Goal: Information Seeking & Learning: Check status

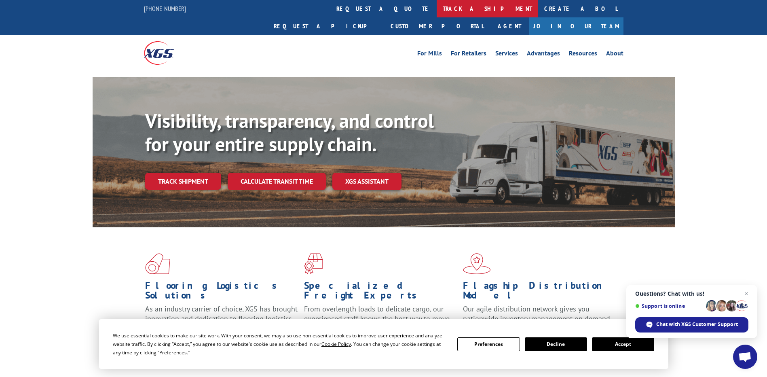
click at [436, 8] on link "track a shipment" at bounding box center [486, 8] width 101 height 17
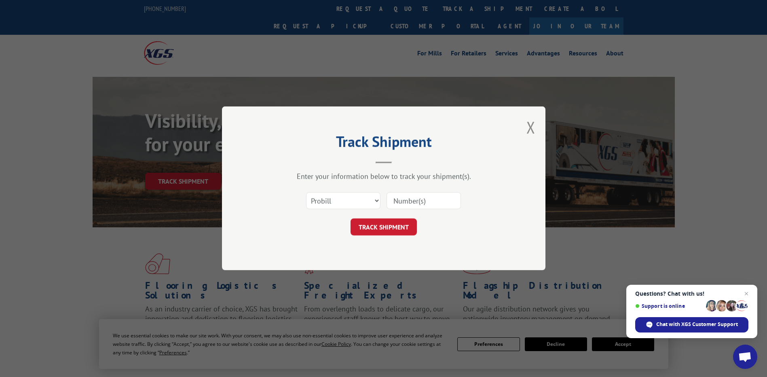
click at [413, 204] on input at bounding box center [423, 200] width 74 height 17
click at [413, 199] on input at bounding box center [423, 200] width 74 height 17
paste input "17695743"
type input "17695743"
click at [386, 221] on button "TRACK SHIPMENT" at bounding box center [383, 227] width 66 height 17
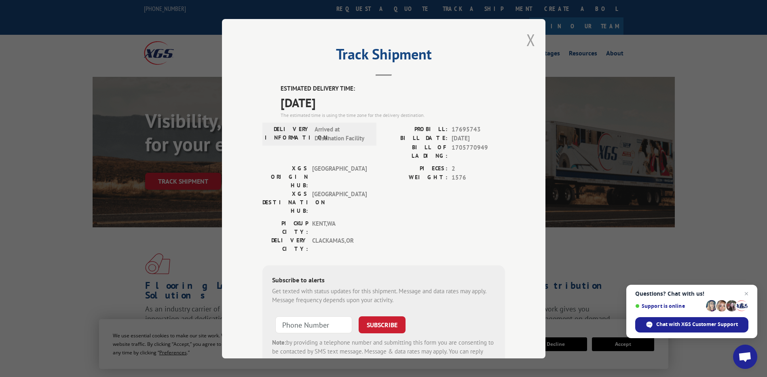
click at [527, 39] on button "Close modal" at bounding box center [530, 39] width 9 height 21
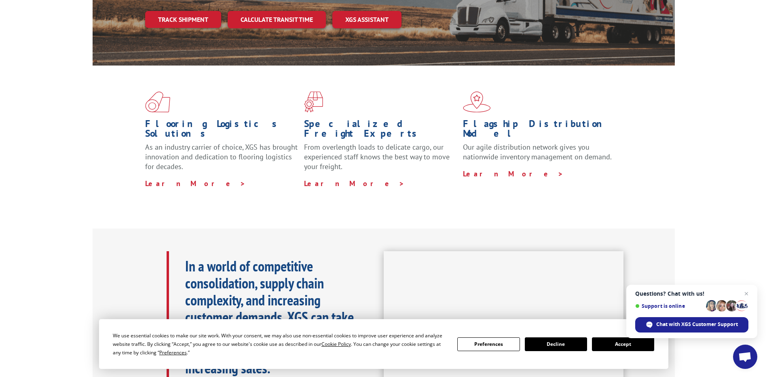
scroll to position [81, 0]
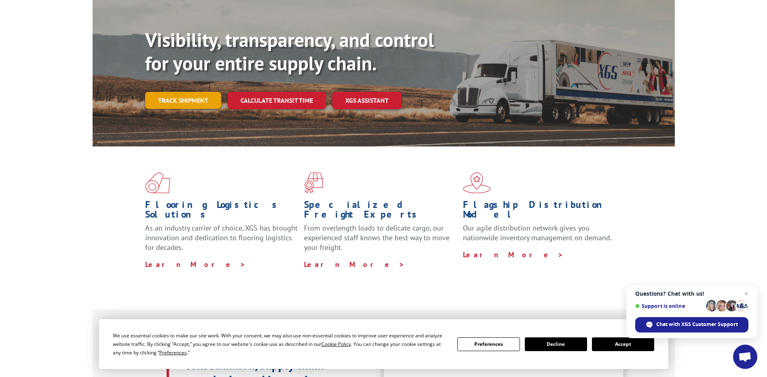
click at [179, 92] on link "Track shipment" at bounding box center [183, 100] width 76 height 17
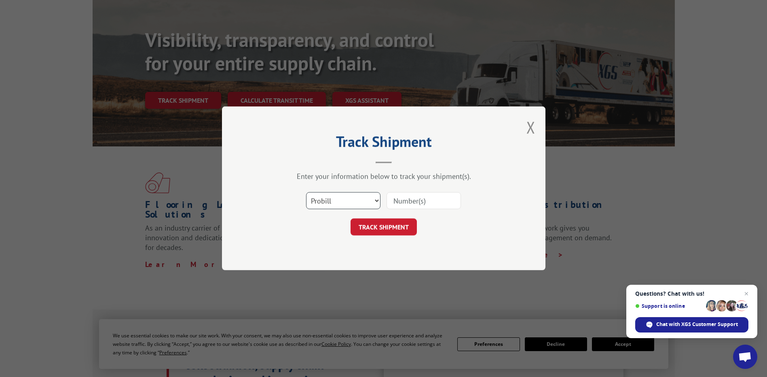
click at [347, 197] on select "Select category... Probill BOL PO" at bounding box center [343, 200] width 74 height 17
click at [306, 192] on select "Select category... Probill BOL PO" at bounding box center [343, 200] width 74 height 17
click at [431, 203] on input at bounding box center [423, 200] width 74 height 17
paste input "17695743"
type input "17695743"
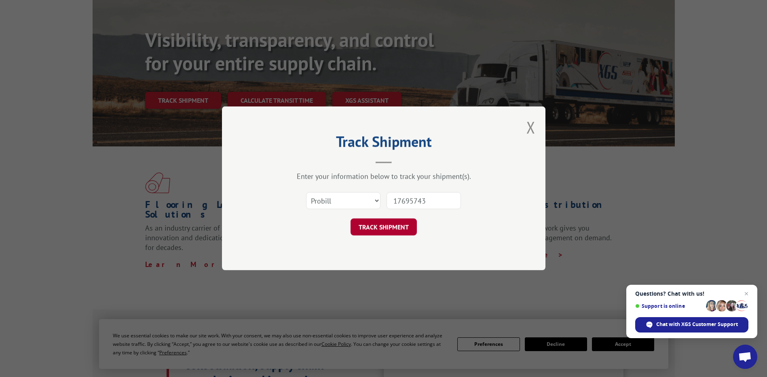
click at [387, 225] on button "TRACK SHIPMENT" at bounding box center [383, 227] width 66 height 17
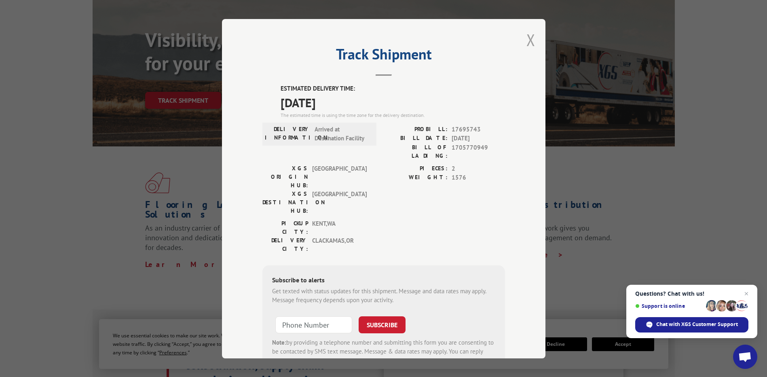
click at [527, 40] on button "Close modal" at bounding box center [530, 39] width 9 height 21
